Goal: Task Accomplishment & Management: Manage account settings

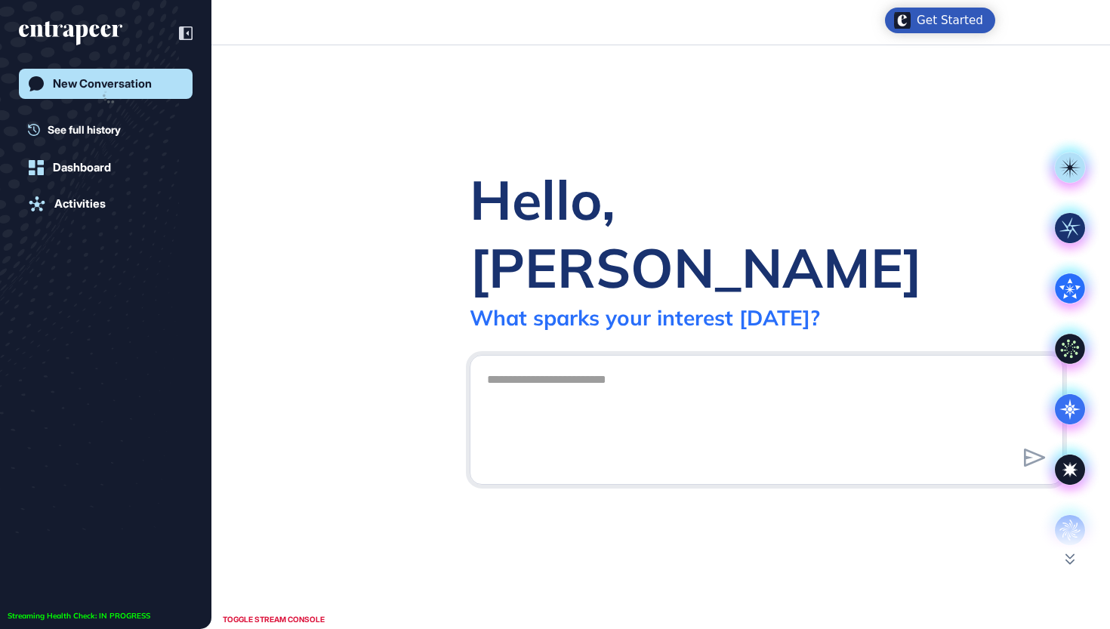
scroll to position [1, 1]
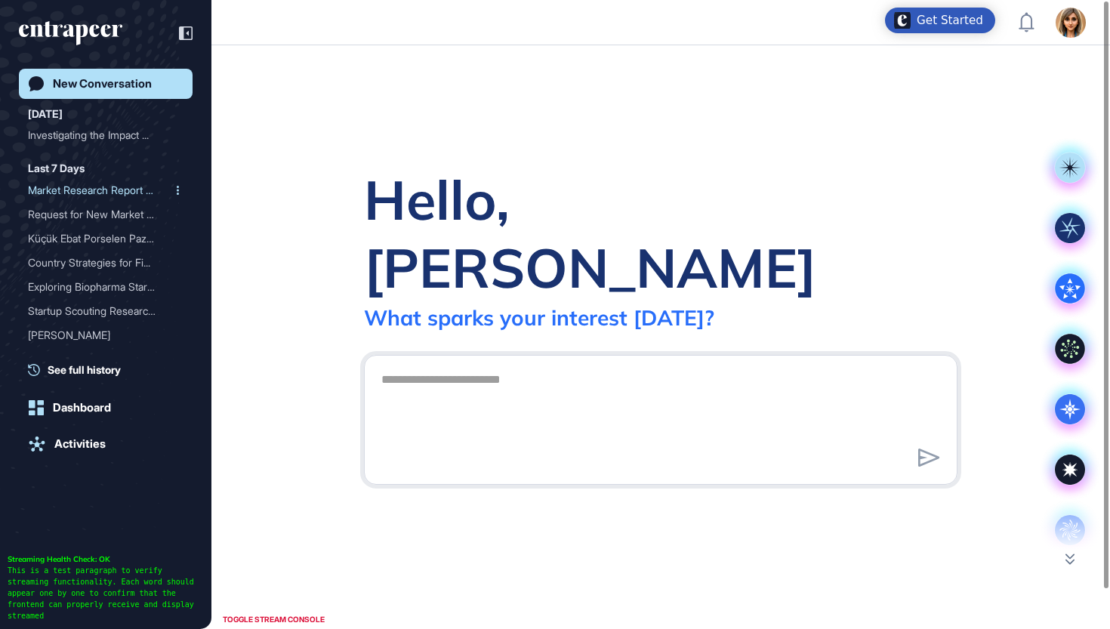
click at [111, 186] on div "Market Research Report on..." at bounding box center [99, 190] width 143 height 24
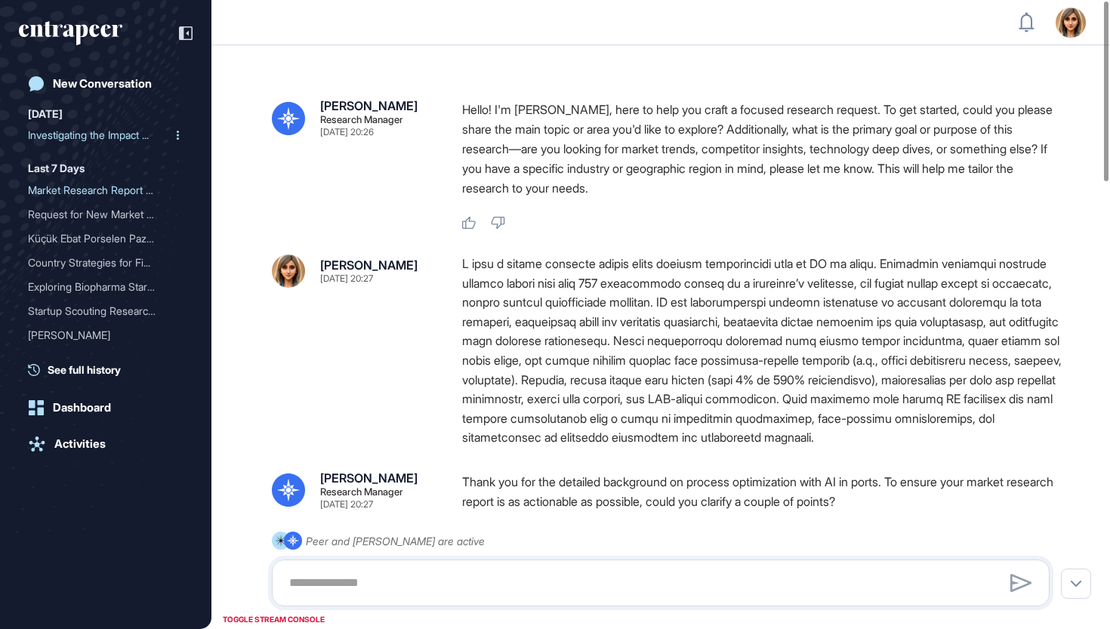
click at [72, 134] on div "Investigating the Impact ..." at bounding box center [99, 135] width 143 height 24
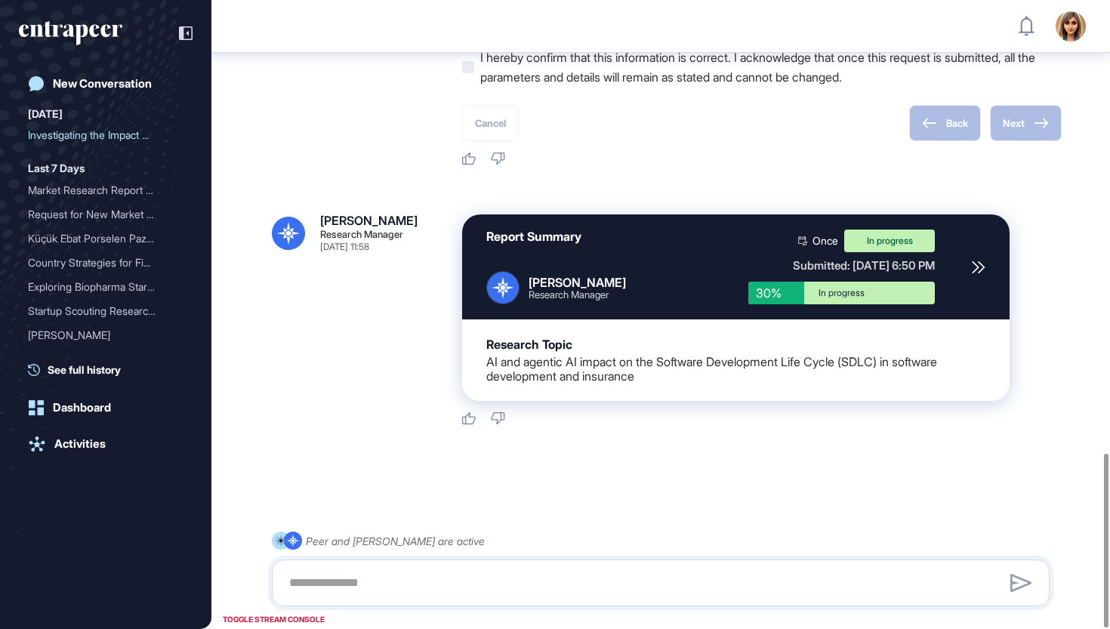
scroll to position [1638, 0]
click at [104, 32] on icon "entrapeer-logo" at bounding box center [65, 30] width 92 height 13
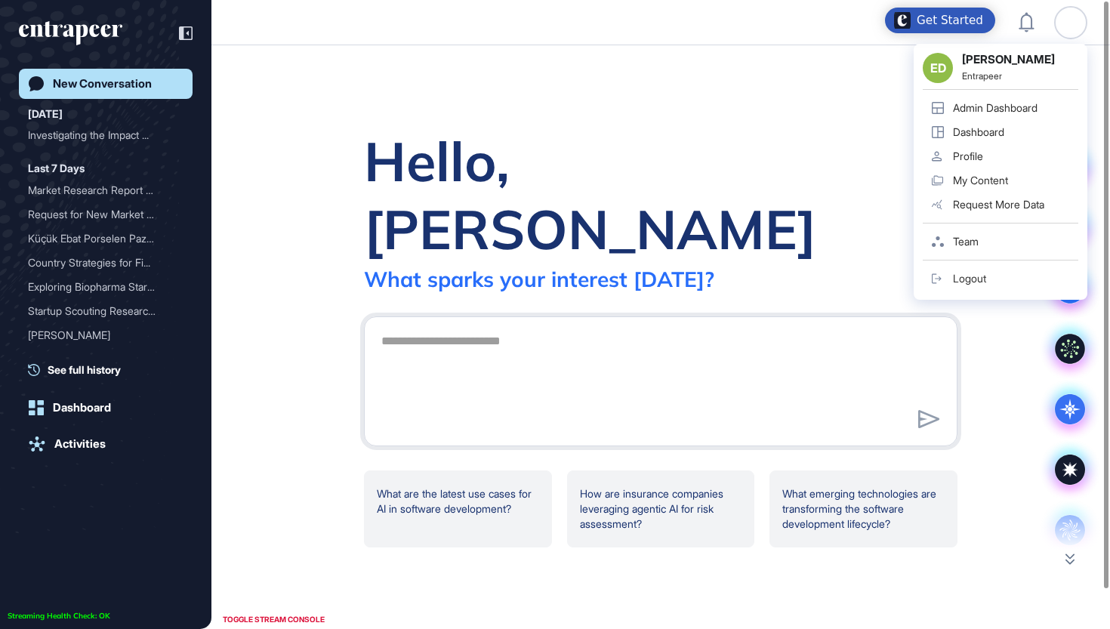
click at [1061, 25] on div "ED Ezgi Demir Entrapeer Admin Dashboard Dashboard Profile My Content Request Mo…" at bounding box center [1070, 23] width 30 height 30
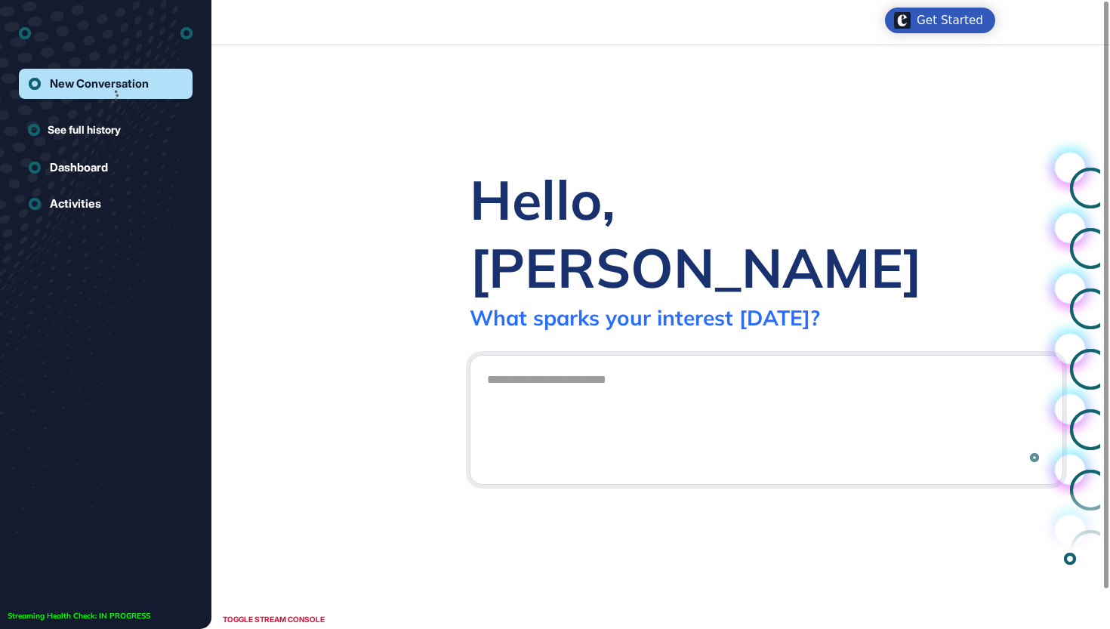
scroll to position [1, 1]
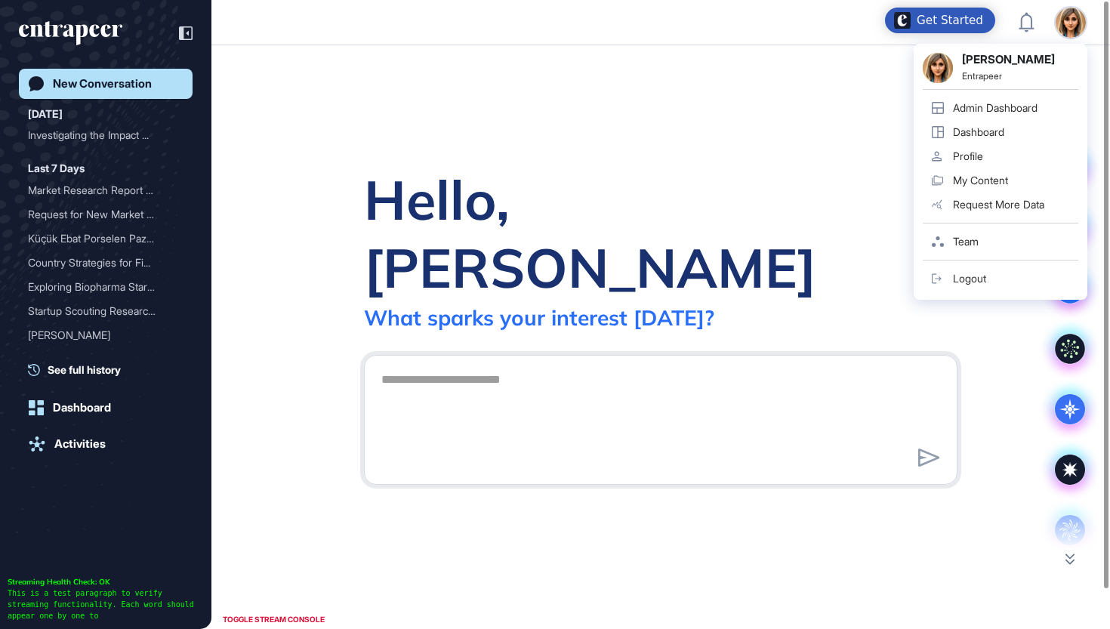
click at [979, 104] on div "Admin Dashboard" at bounding box center [995, 108] width 85 height 12
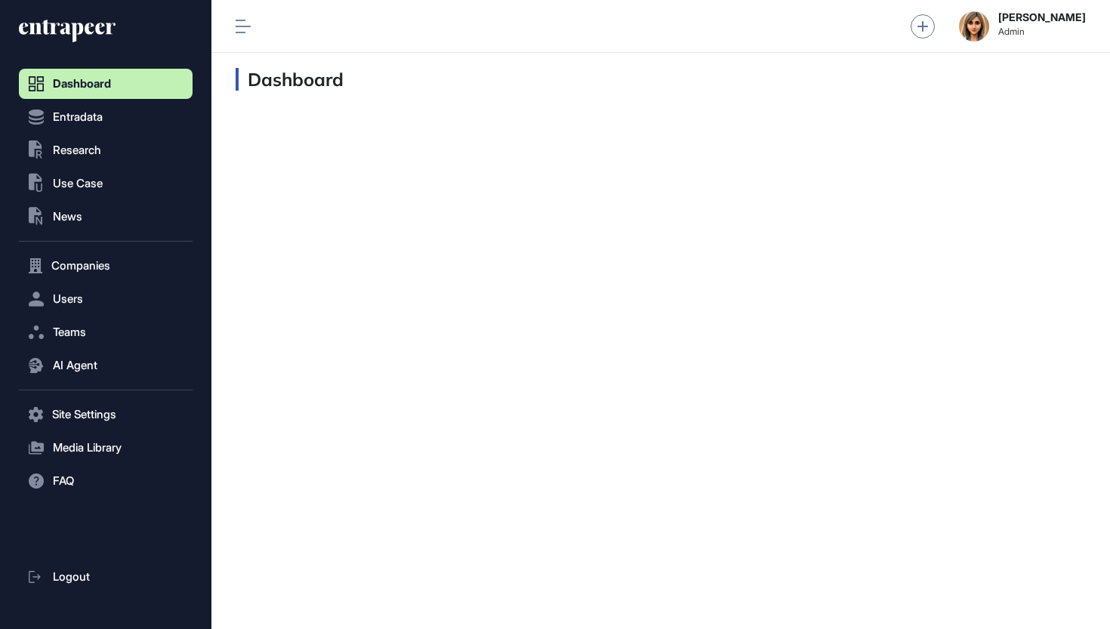
scroll to position [1, 1]
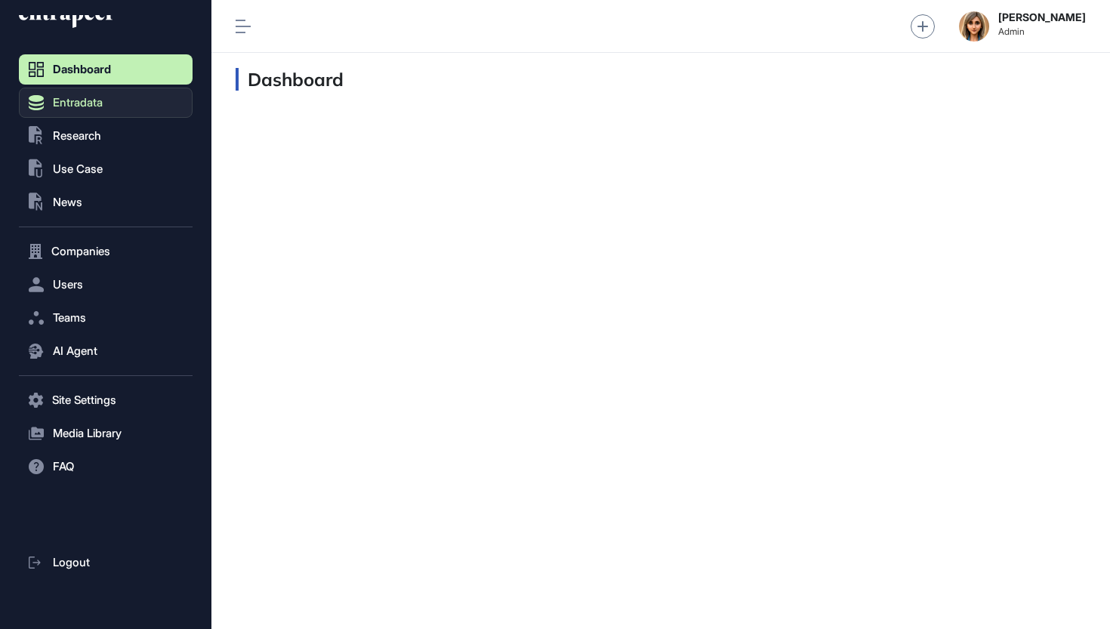
click at [112, 115] on button "Entradata" at bounding box center [106, 103] width 174 height 30
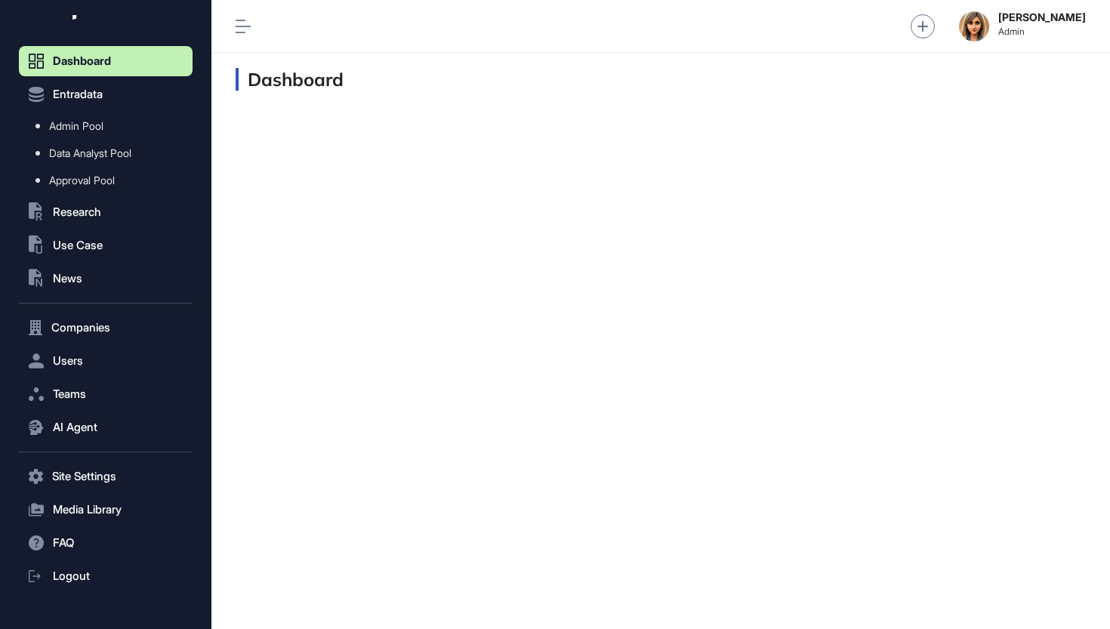
scroll to position [24, 0]
click at [85, 352] on button "Users" at bounding box center [106, 359] width 174 height 30
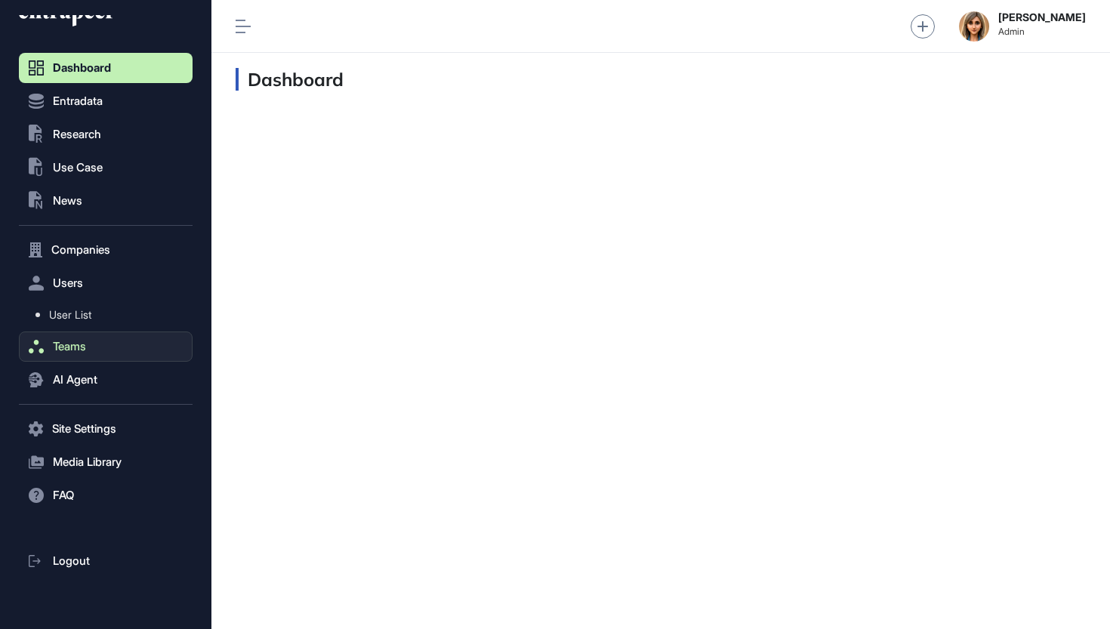
scroll to position [16, 0]
click at [90, 315] on span "User List" at bounding box center [70, 315] width 42 height 12
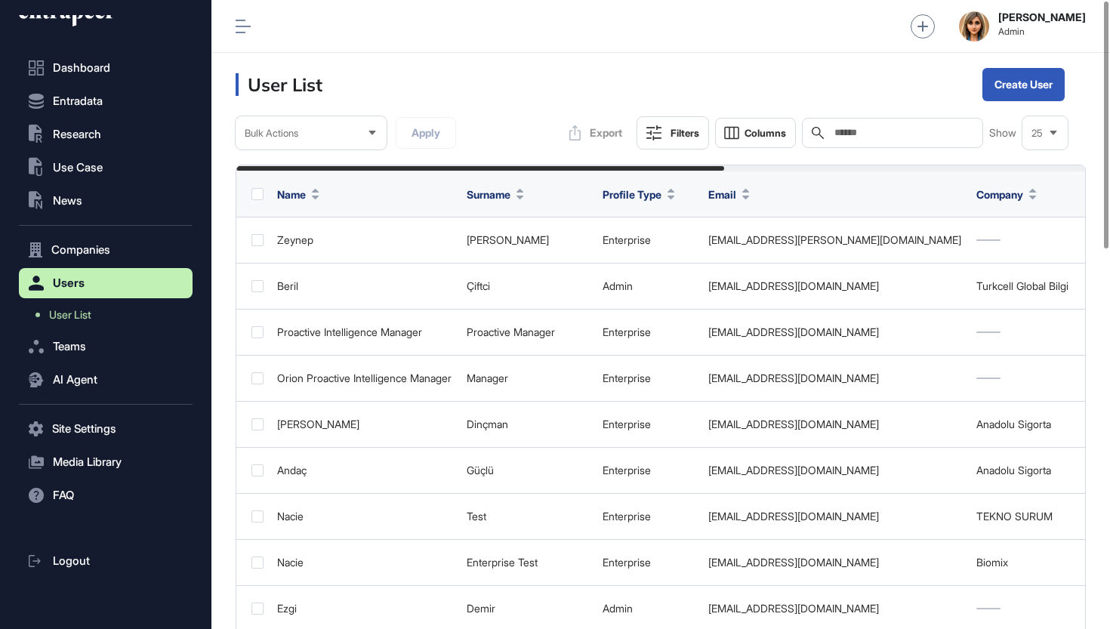
click at [853, 134] on input "text" at bounding box center [903, 133] width 140 height 12
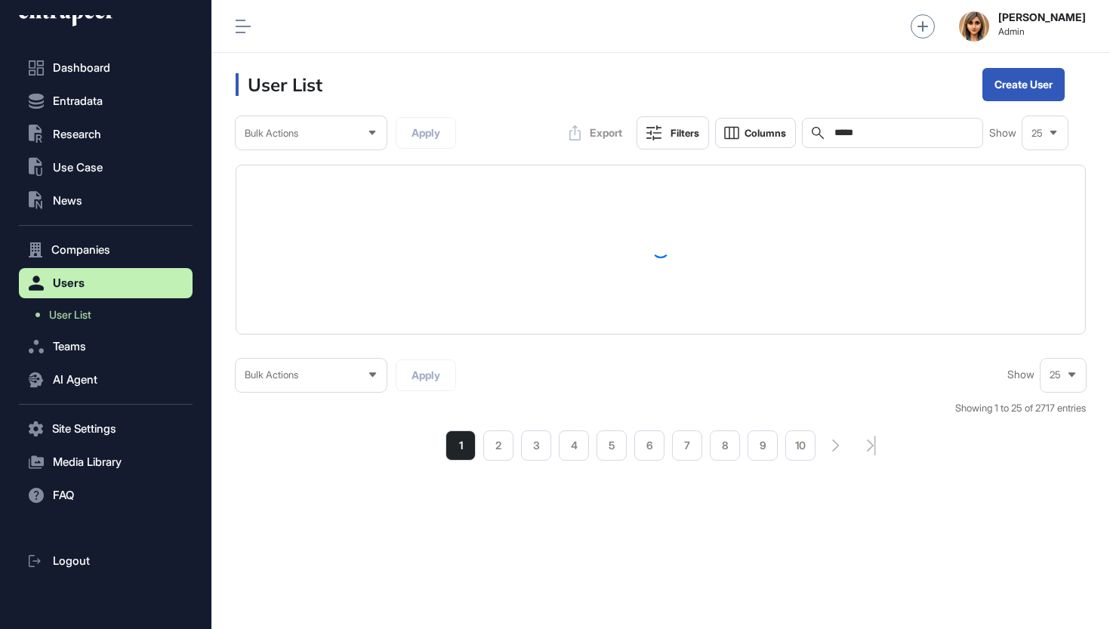
type input "*****"
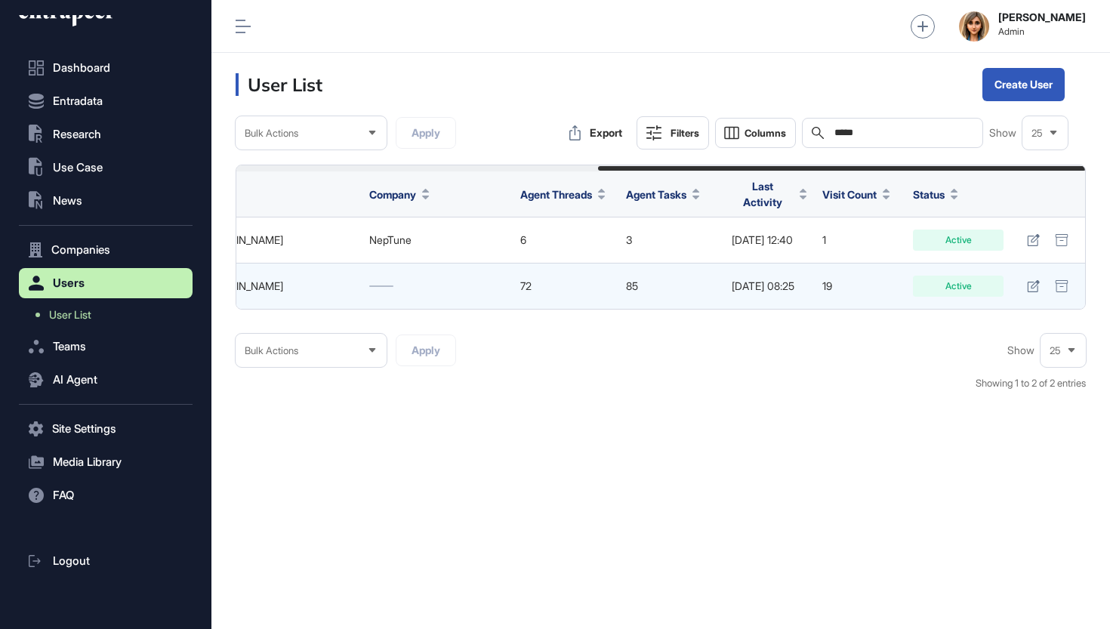
scroll to position [0, 628]
click at [1030, 280] on icon at bounding box center [1033, 286] width 13 height 12
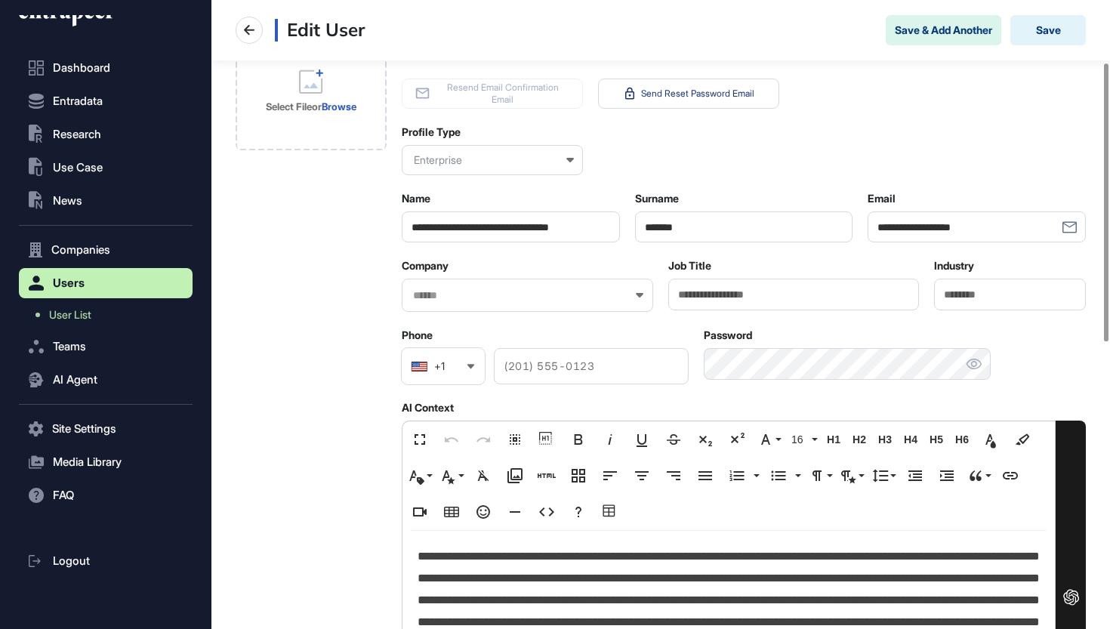
scroll to position [183, 0]
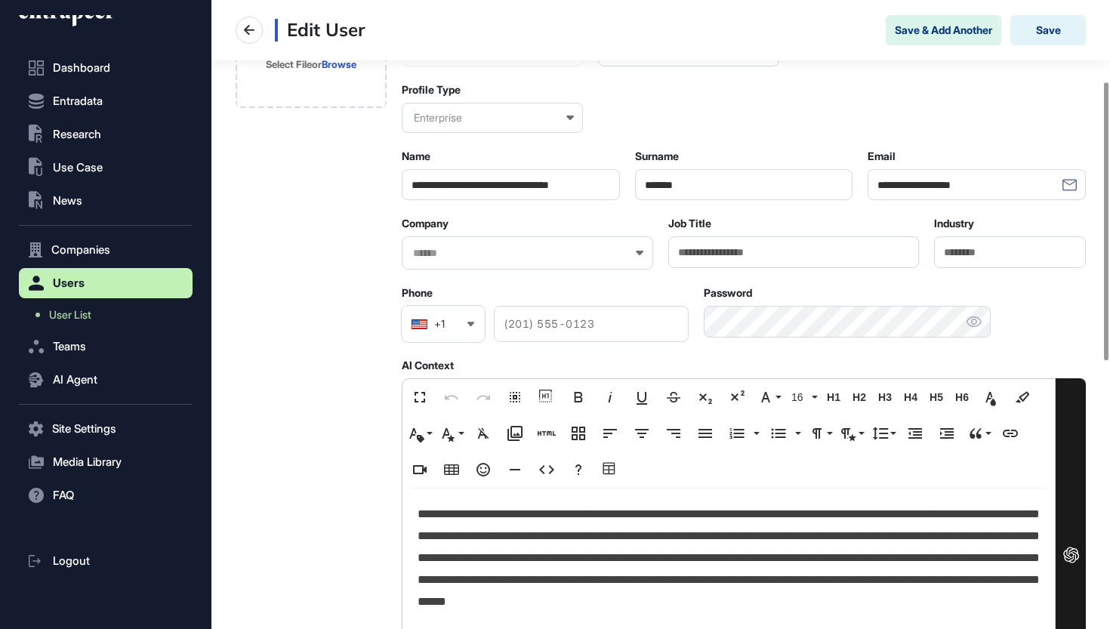
click at [531, 255] on input "text" at bounding box center [517, 253] width 212 height 13
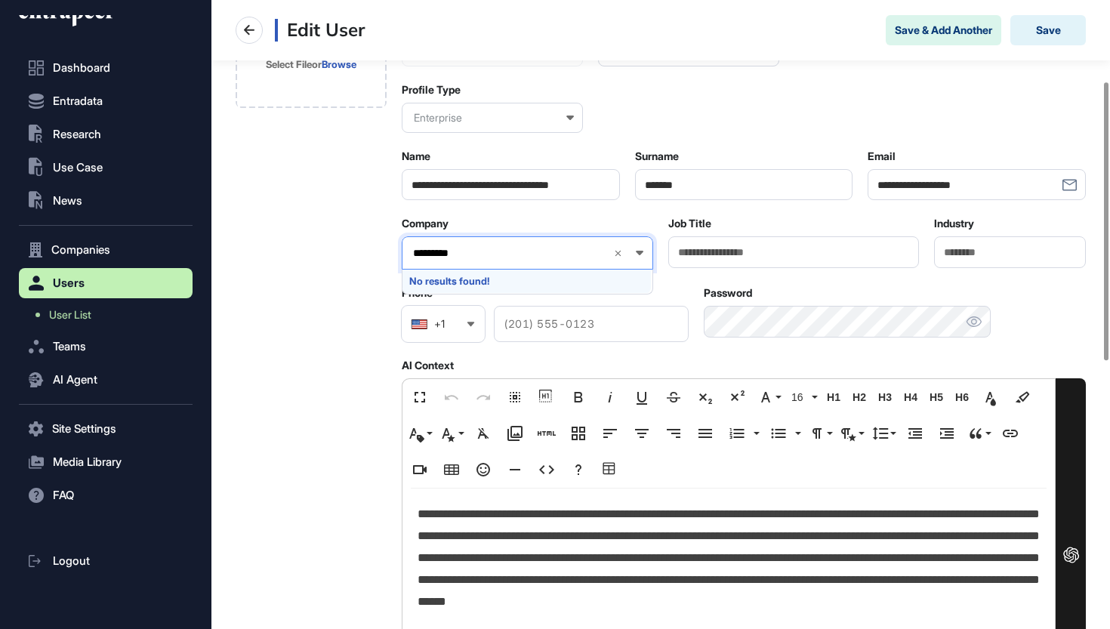
type input "**********"
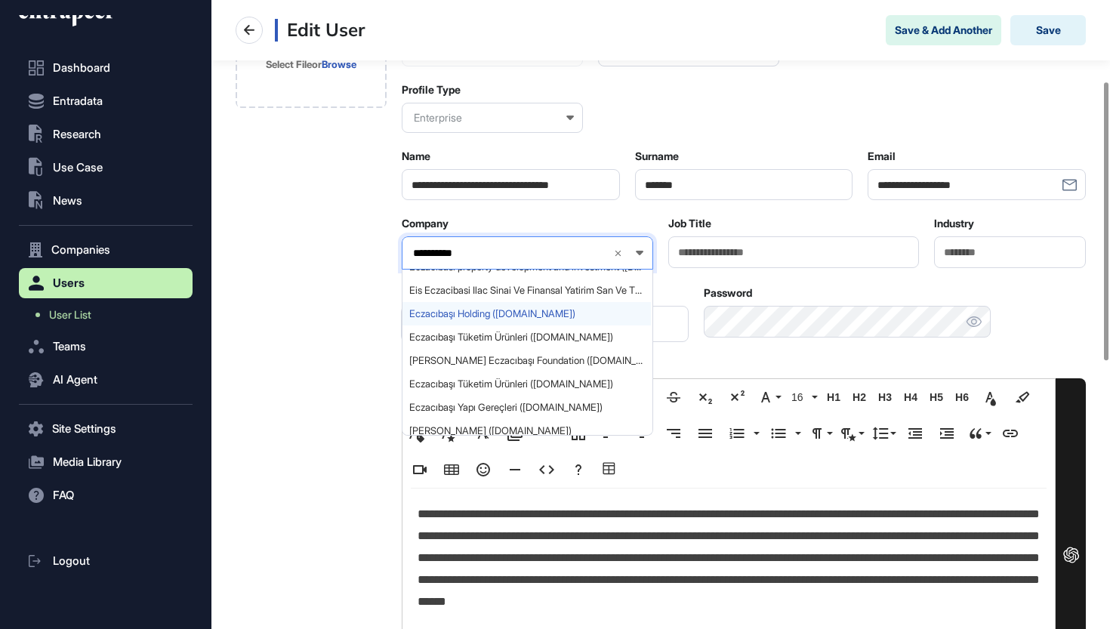
scroll to position [10, 0]
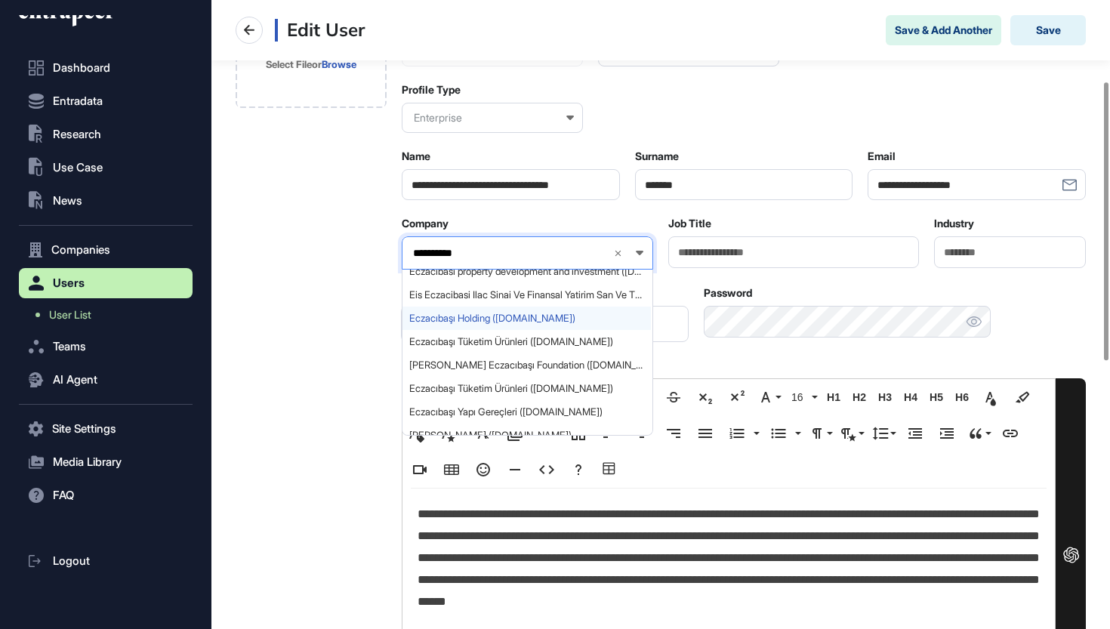
click at [488, 321] on span "Eczacıbaşı Holding (eczacibasi.com.tr)" at bounding box center [526, 318] width 235 height 11
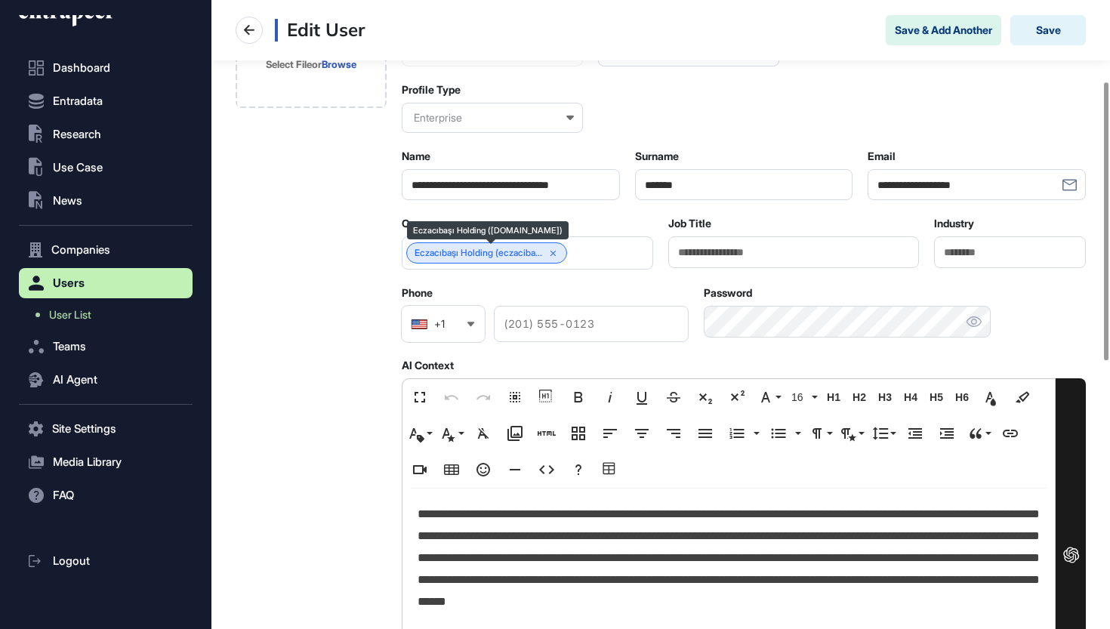
click at [485, 256] on link "Eczacıbaşı Holding (eczaciba..." at bounding box center [478, 253] width 128 height 11
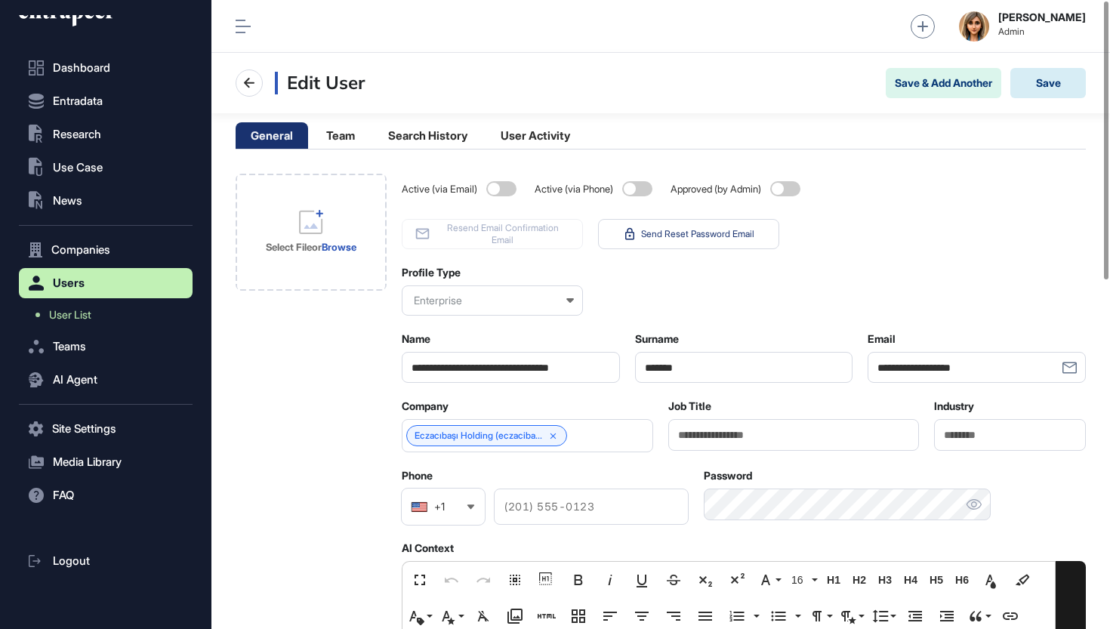
scroll to position [0, 0]
click at [1040, 82] on button "Save" at bounding box center [1047, 83] width 75 height 30
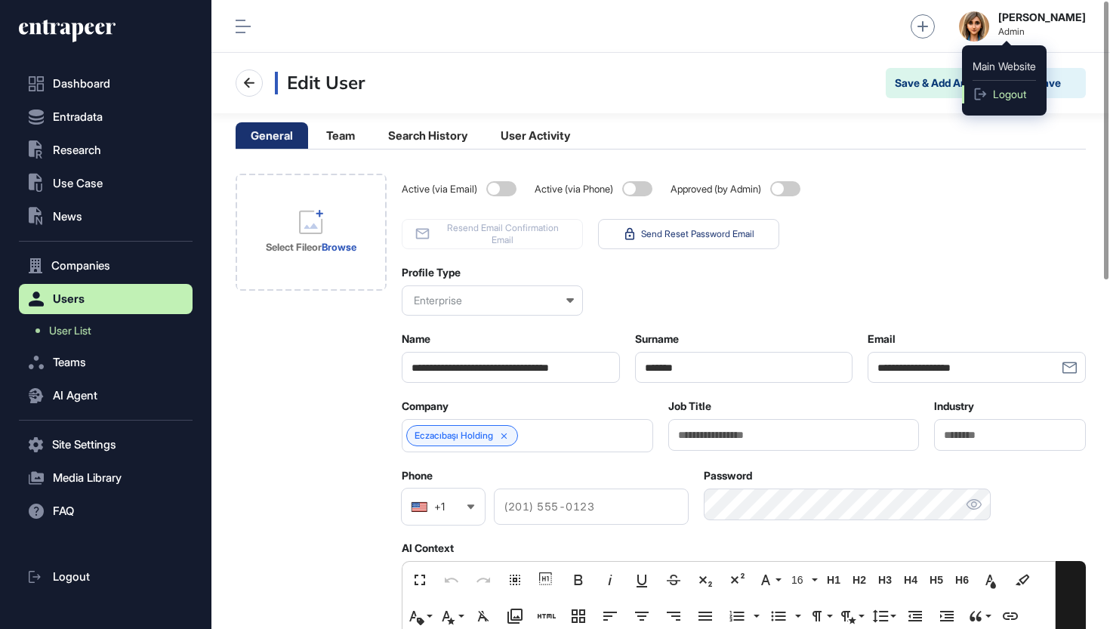
click at [997, 88] on span "Logout" at bounding box center [1009, 94] width 33 height 12
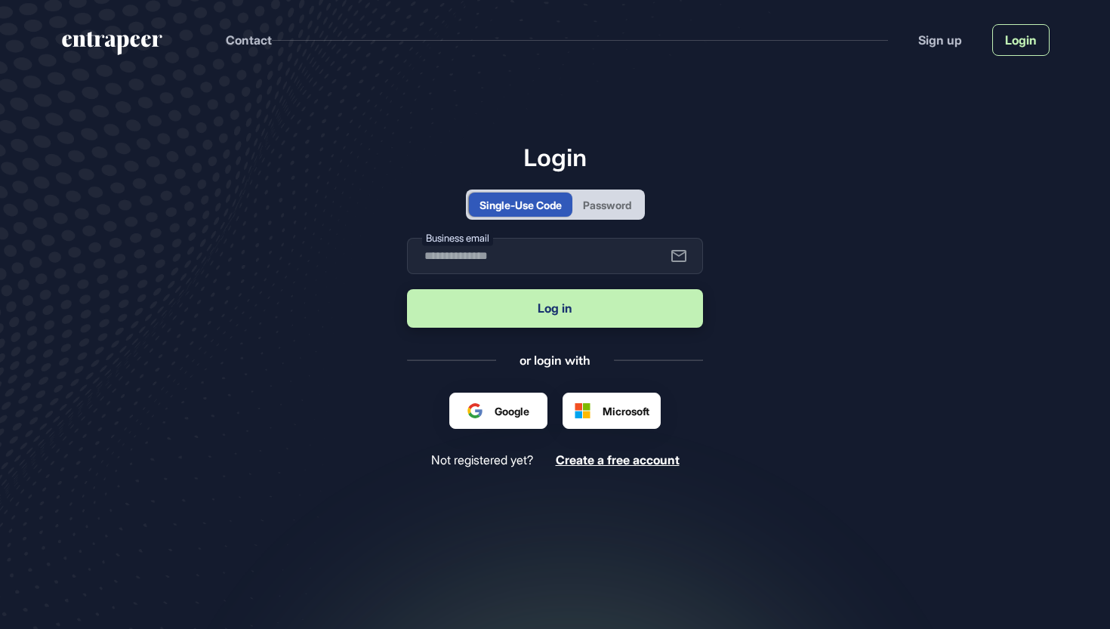
scroll to position [1, 1]
type input "**********"
click at [537, 322] on button "Log in" at bounding box center [555, 308] width 296 height 39
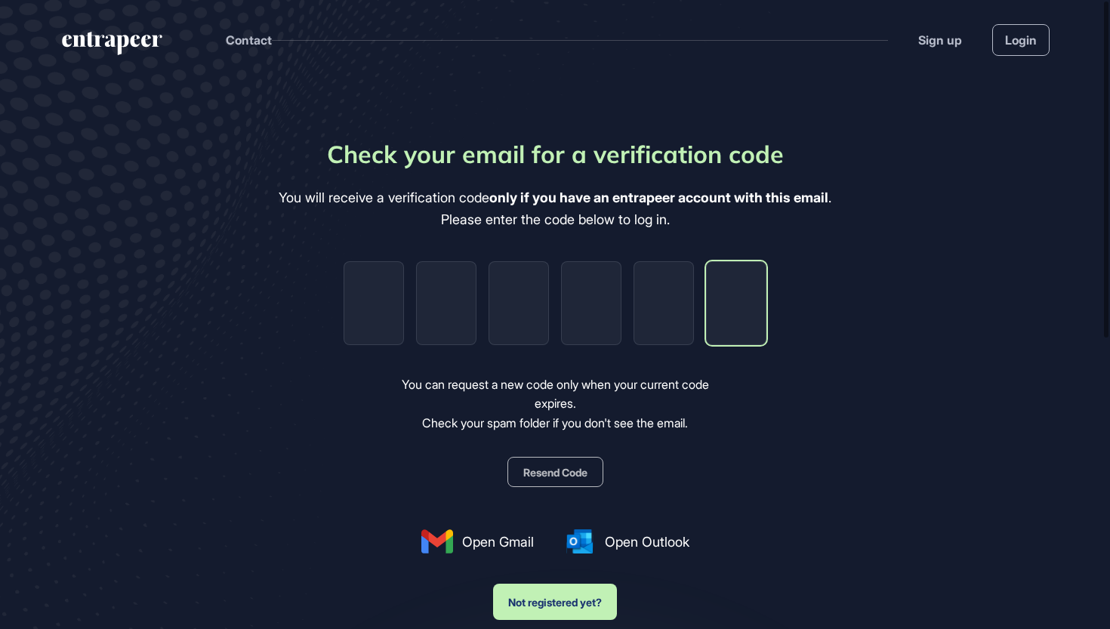
paste input "*"
type input "*"
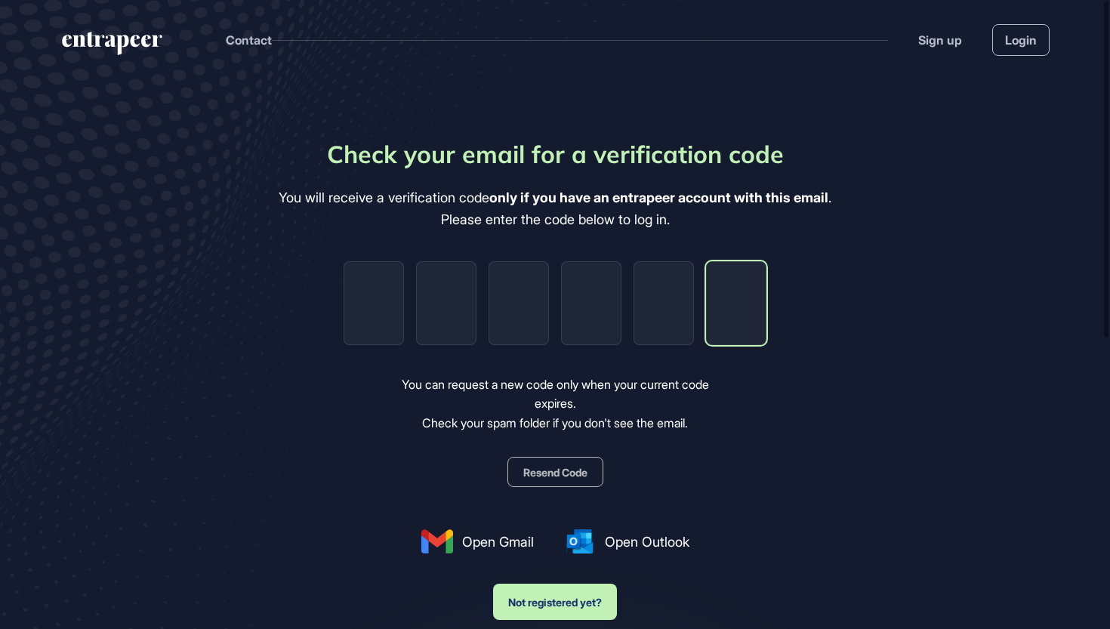
type input "*"
